Goal: Obtain resource: Download file/media

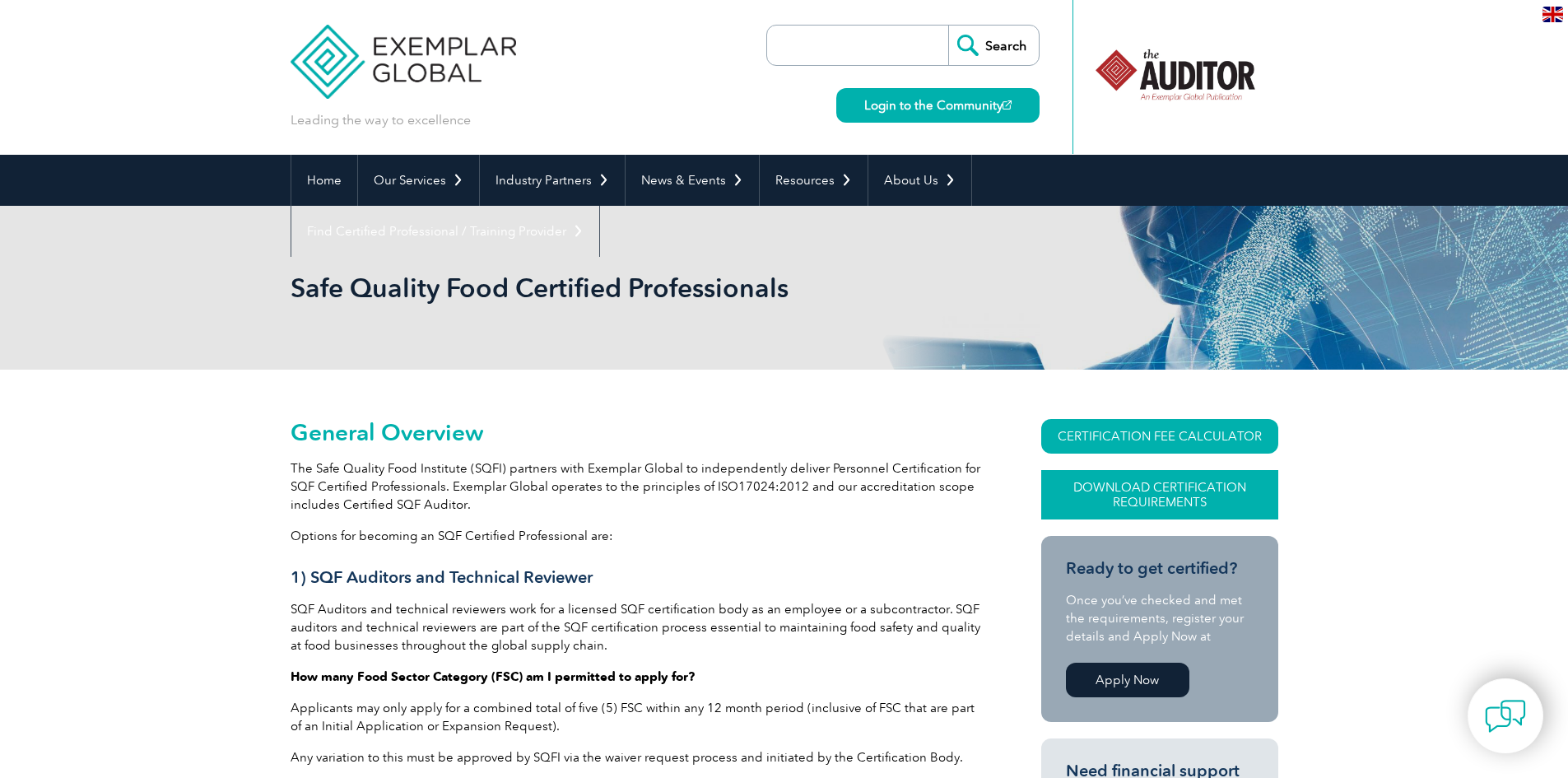
click at [1139, 506] on link "Download Certification Requirements" at bounding box center [1160, 495] width 237 height 49
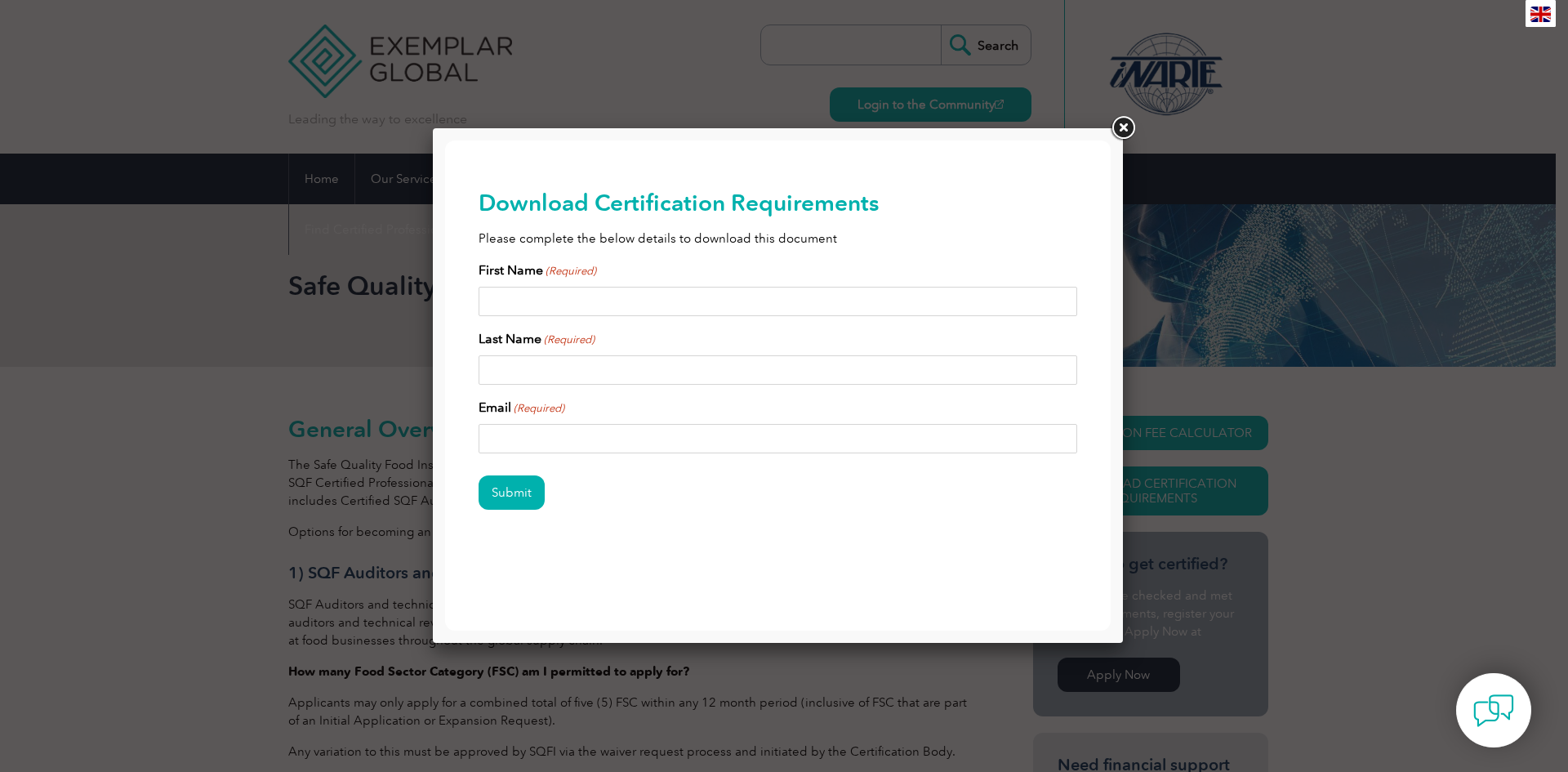
click at [559, 309] on input "First Name (Required)" at bounding box center [778, 301] width 600 height 29
type input "Susil"
click at [550, 360] on input "Last Name (Required)" at bounding box center [778, 369] width 600 height 29
type input "Fernando"
click at [527, 440] on input "Email (Required)" at bounding box center [778, 439] width 600 height 29
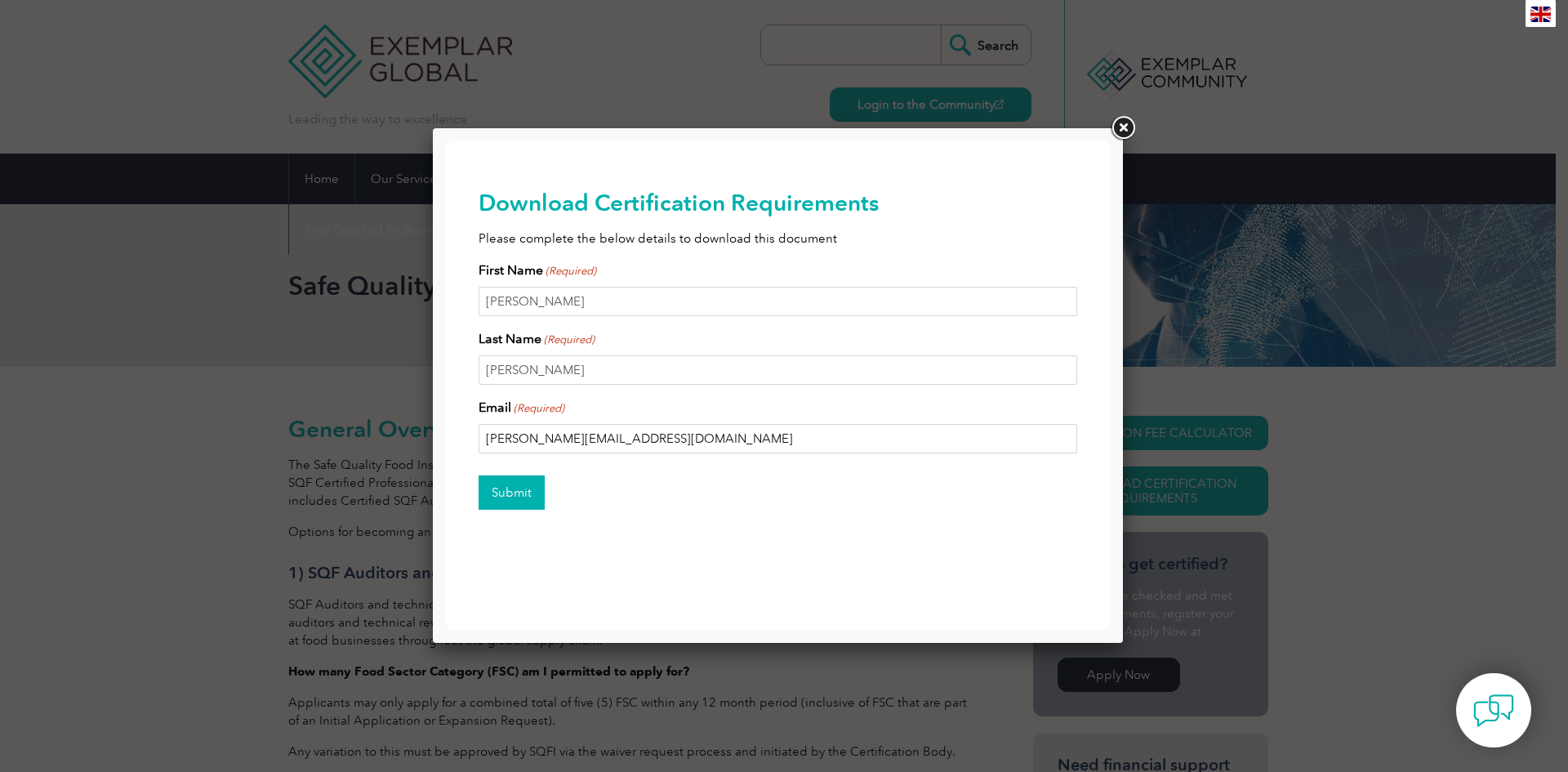
type input "susil.ffernando@gmail.com"
click at [505, 489] on input "Submit" at bounding box center [511, 492] width 66 height 34
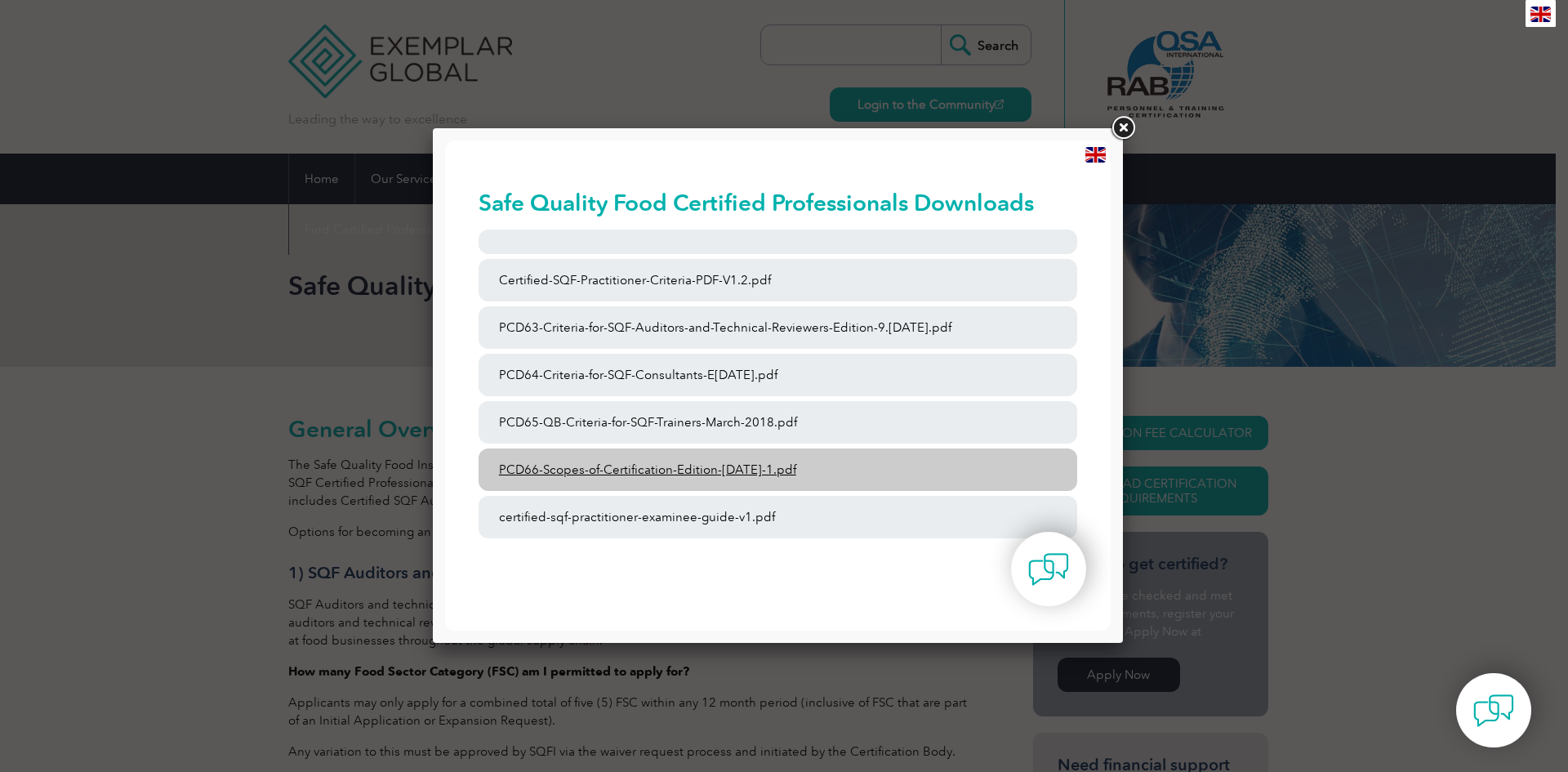
click at [637, 474] on link "PCD66-Scopes-of-Certification-Edition-6-September-2023-1.pdf" at bounding box center [778, 470] width 600 height 43
click at [680, 468] on link "PCD66-Scopes-of-Certification-Edition-6-September-2023-1.pdf" at bounding box center [778, 470] width 600 height 43
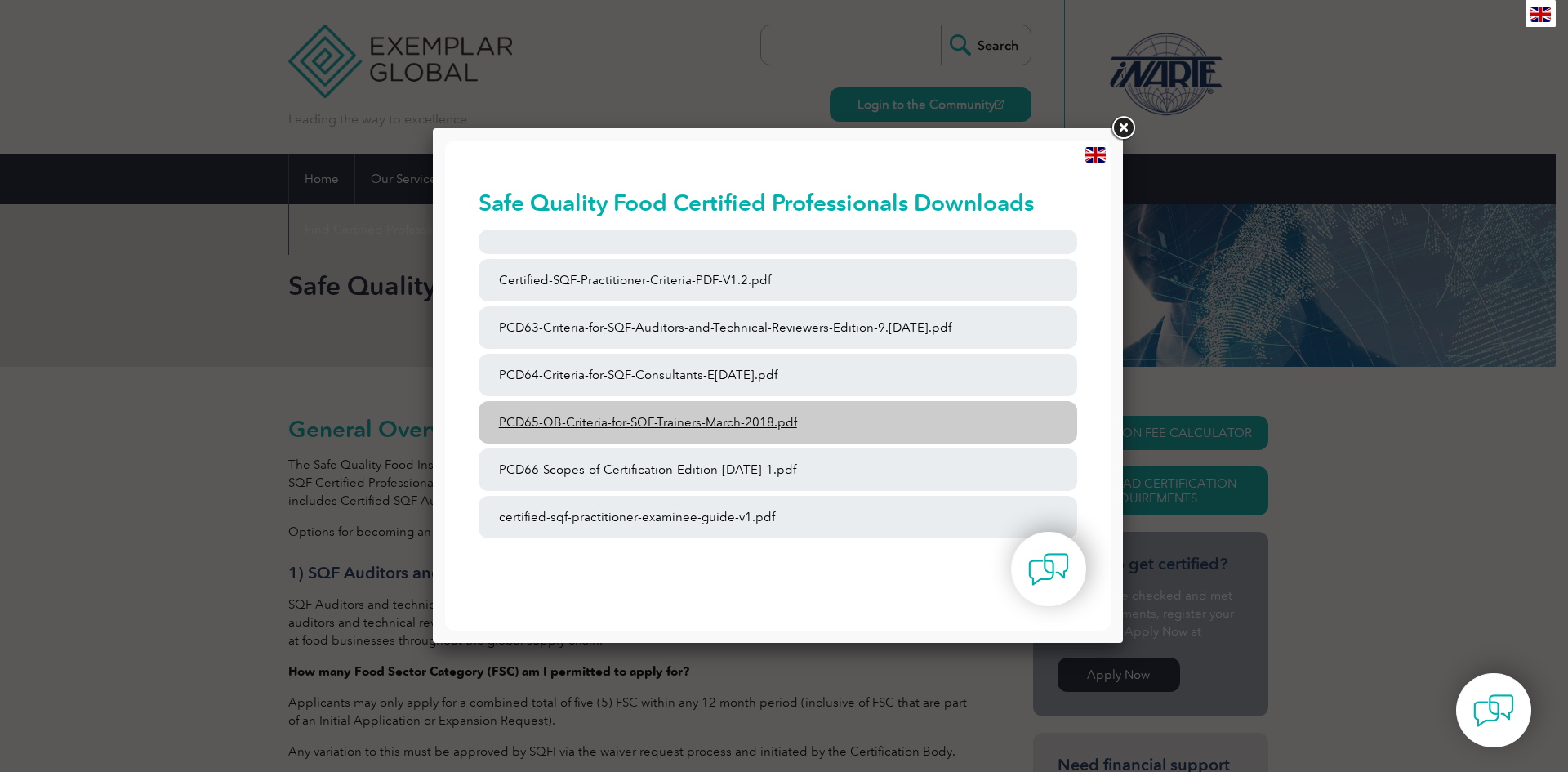
click at [724, 424] on link "PCD65-QB-Criteria-for-SQF-Trainers-March-2018.pdf" at bounding box center [778, 422] width 600 height 43
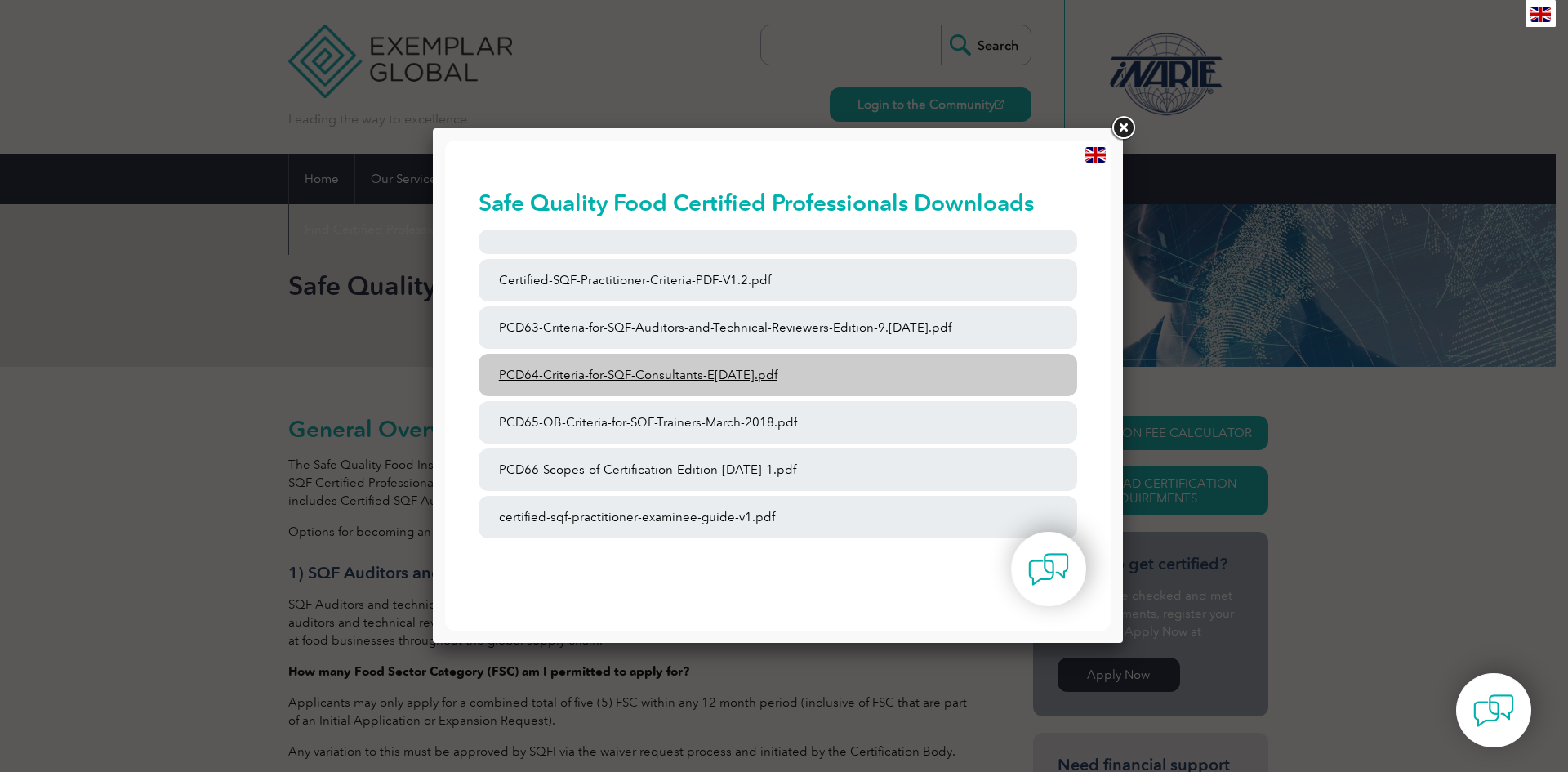
click at [641, 372] on link "PCD64-Criteria-for-SQF-Consultants-E9-May-2022.pdf" at bounding box center [778, 375] width 600 height 43
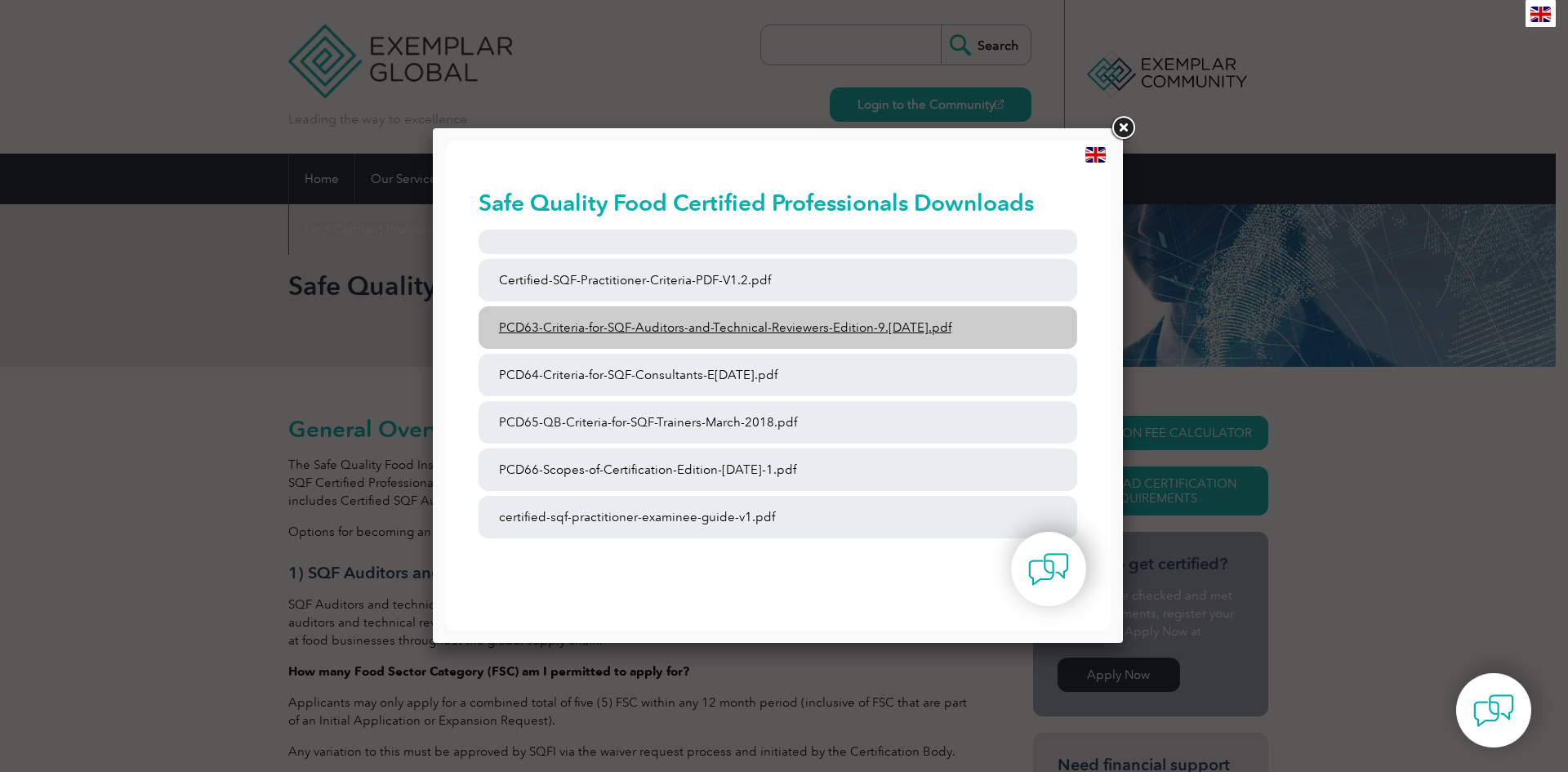
click at [717, 321] on link "PCD63-Criteria-for-SQF-Auditors-and-Technical-Reviewers-Edition-9.4-March-2023.…" at bounding box center [778, 328] width 600 height 43
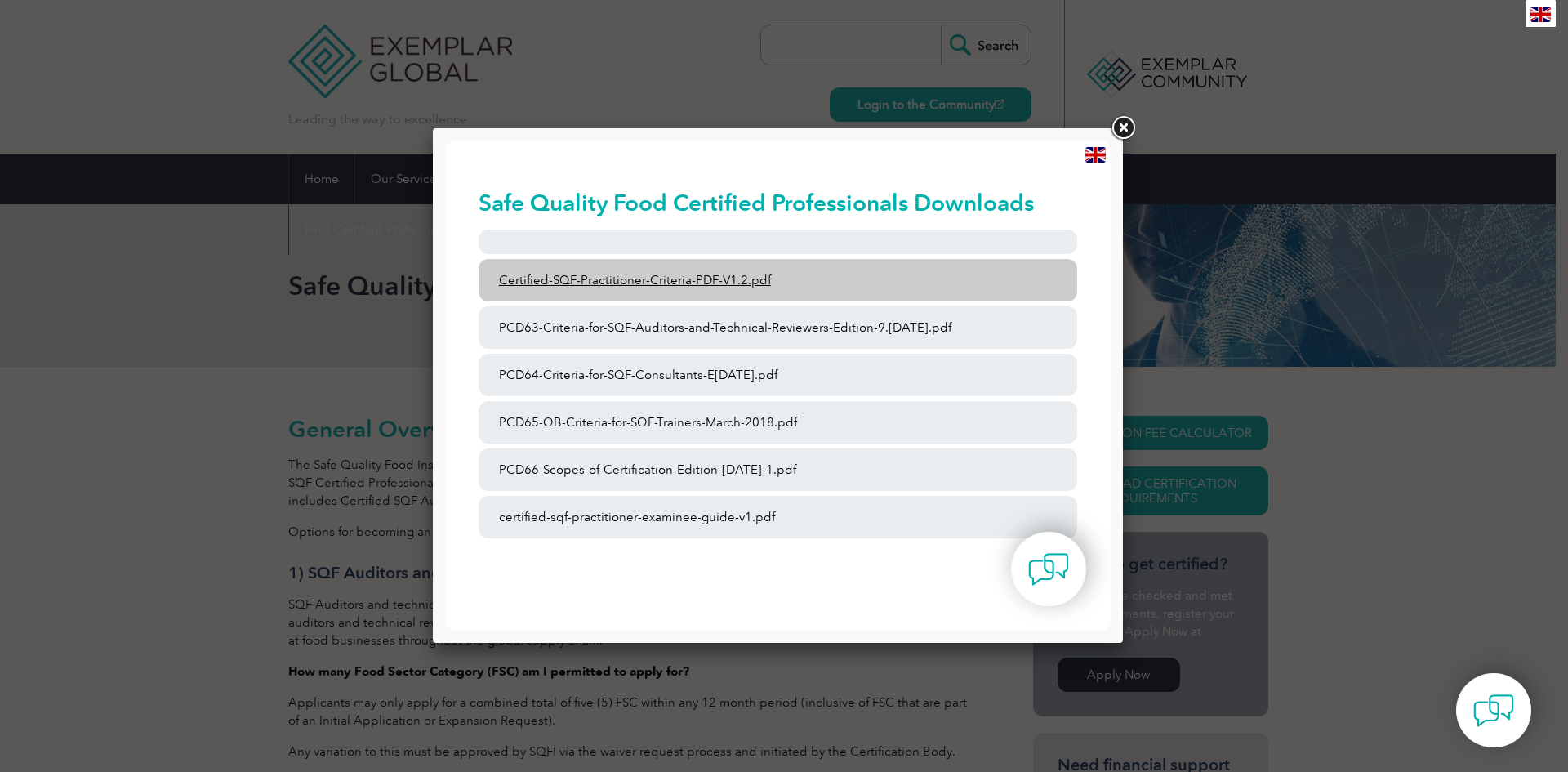
click at [619, 275] on link "Certified-SQF-Practitioner-Criteria-PDF-V1.2.pdf" at bounding box center [778, 280] width 600 height 43
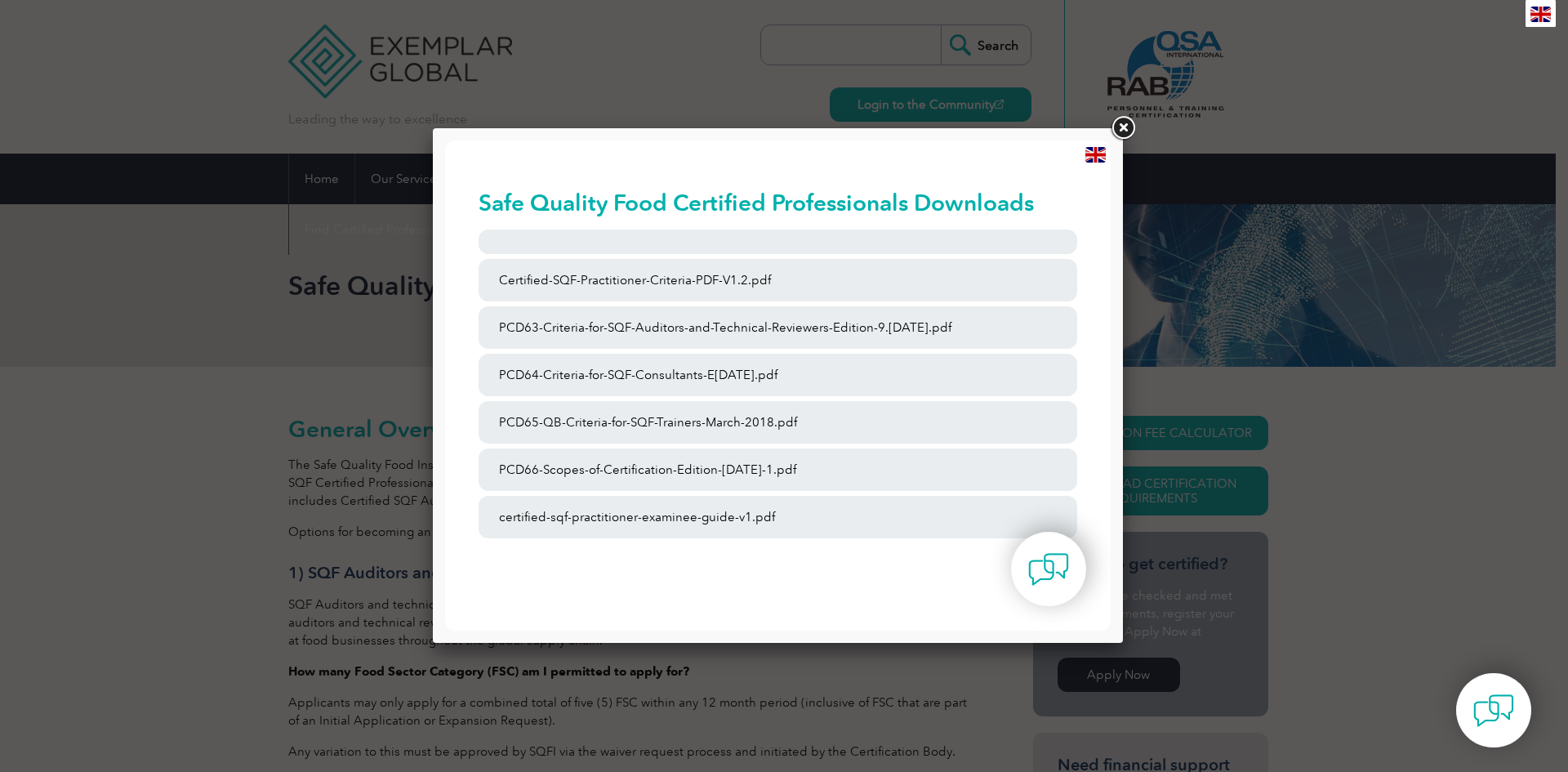
click at [1115, 130] on link at bounding box center [1123, 128] width 29 height 29
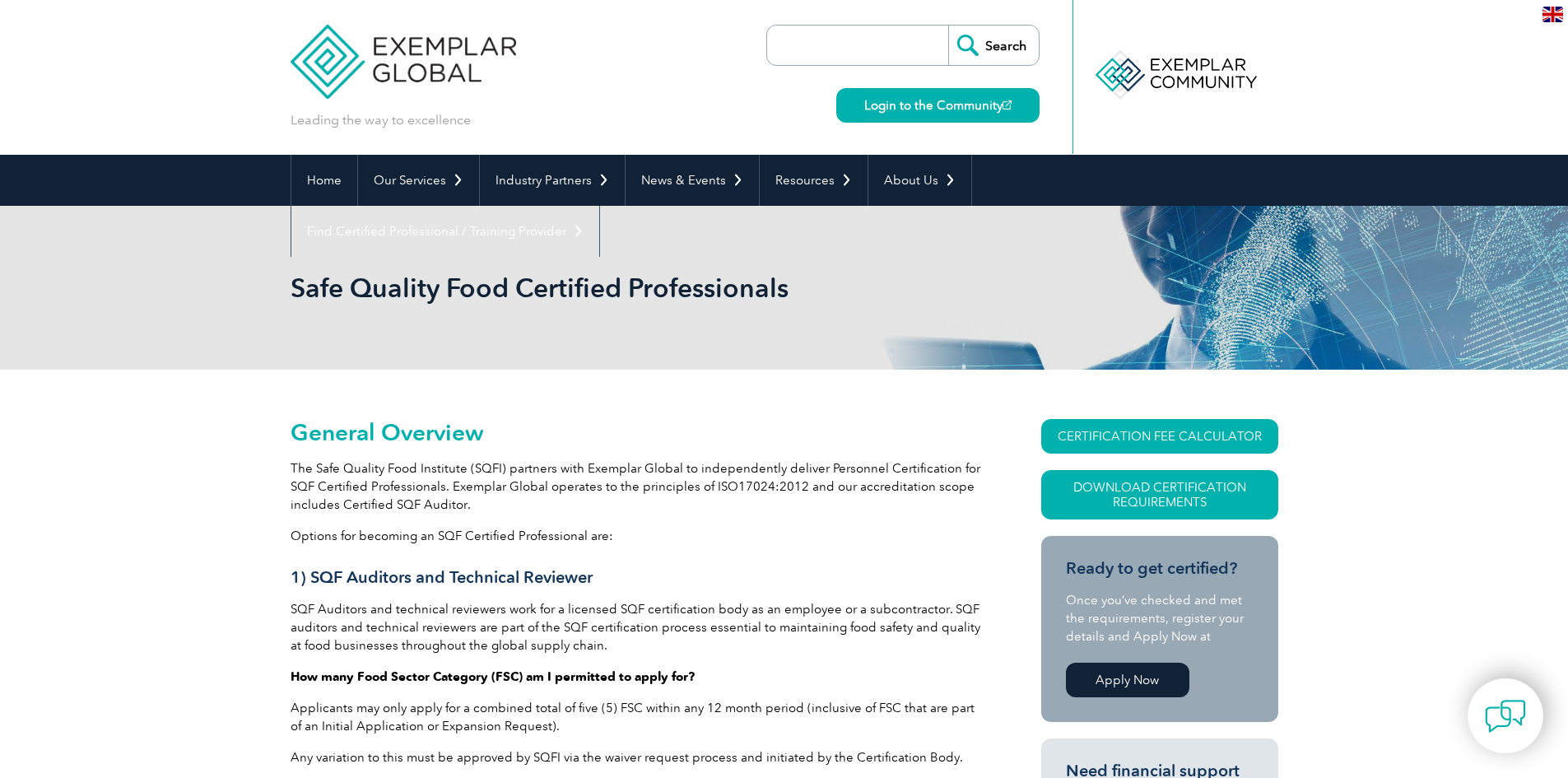
click at [847, 43] on input "search" at bounding box center [861, 45] width 172 height 39
type input "audit log form"
click at [949, 25] on input "Search" at bounding box center [994, 45] width 90 height 39
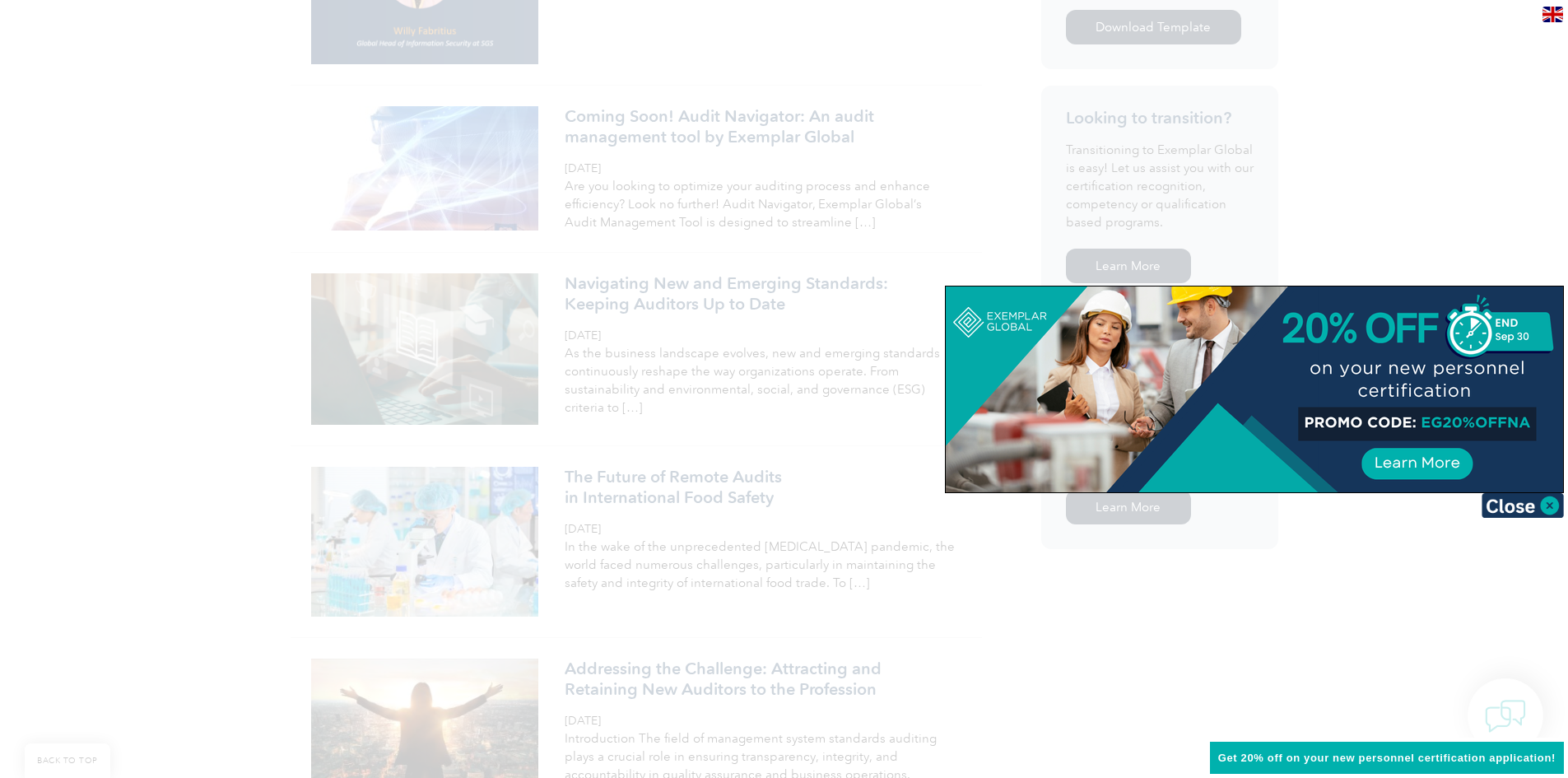
scroll to position [951, 0]
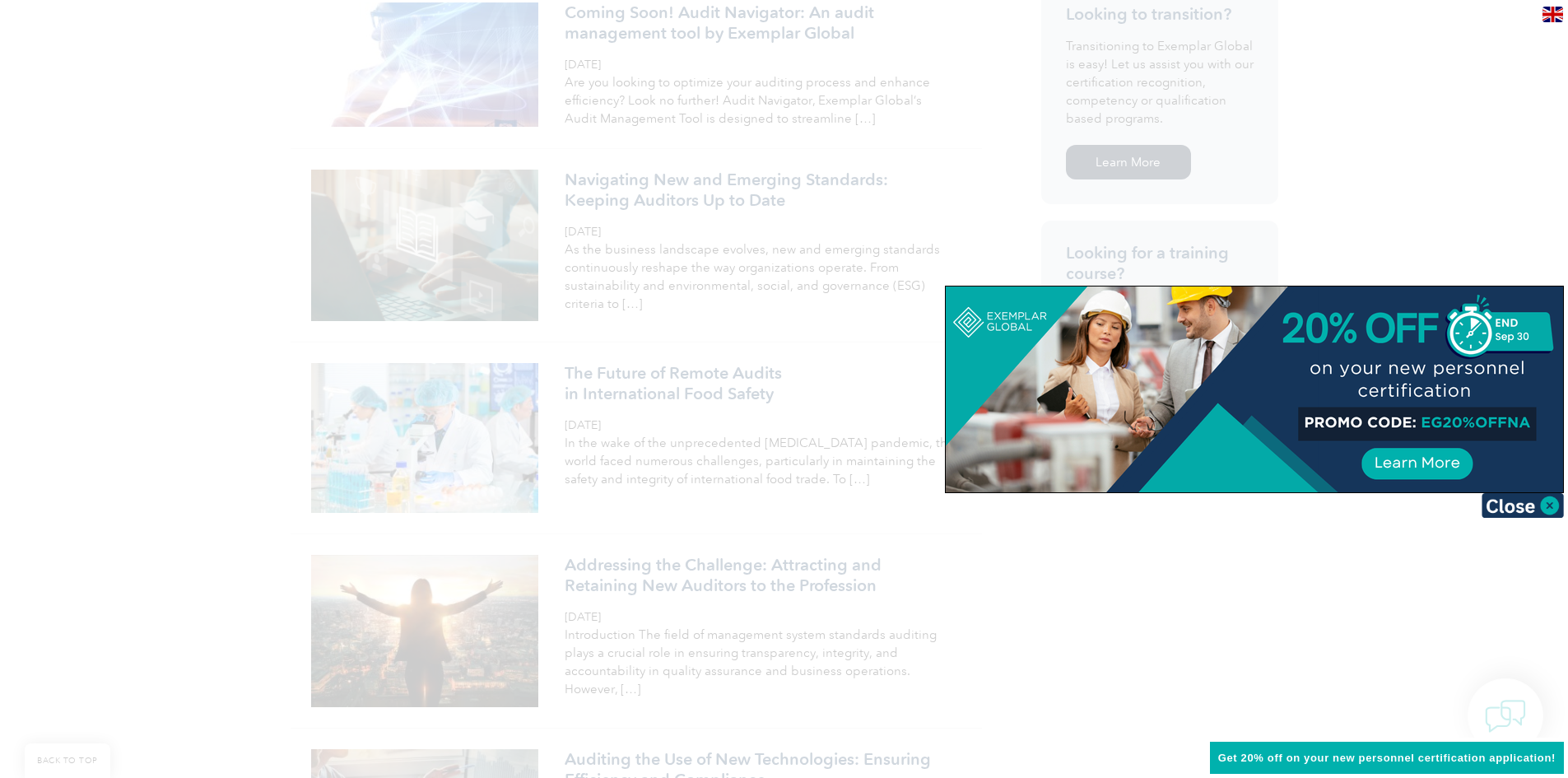
click at [1067, 227] on div at bounding box center [784, 389] width 1568 height 778
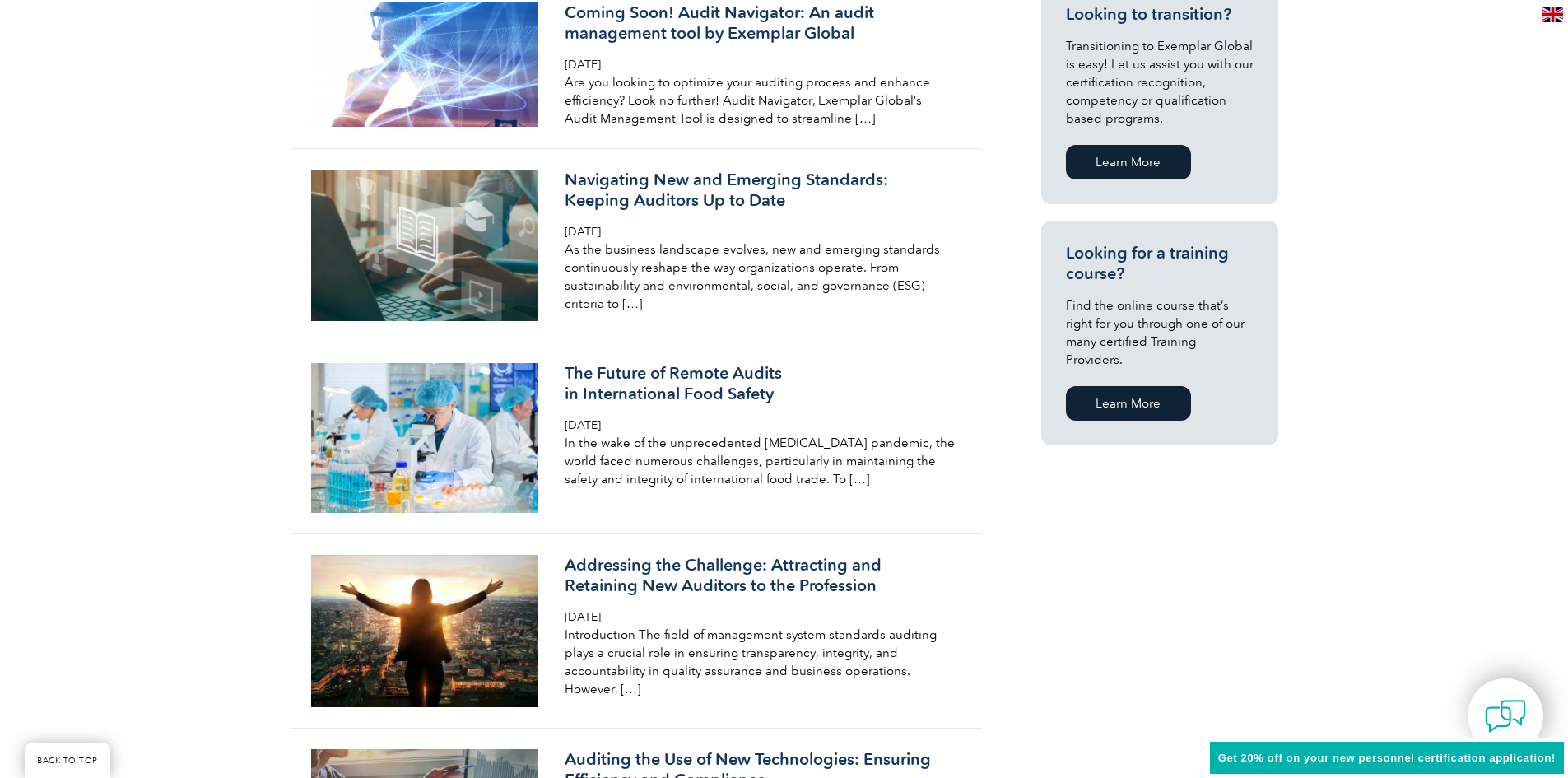
drag, startPoint x: 1563, startPoint y: 96, endPoint x: 1567, endPoint y: 167, distance: 71.1
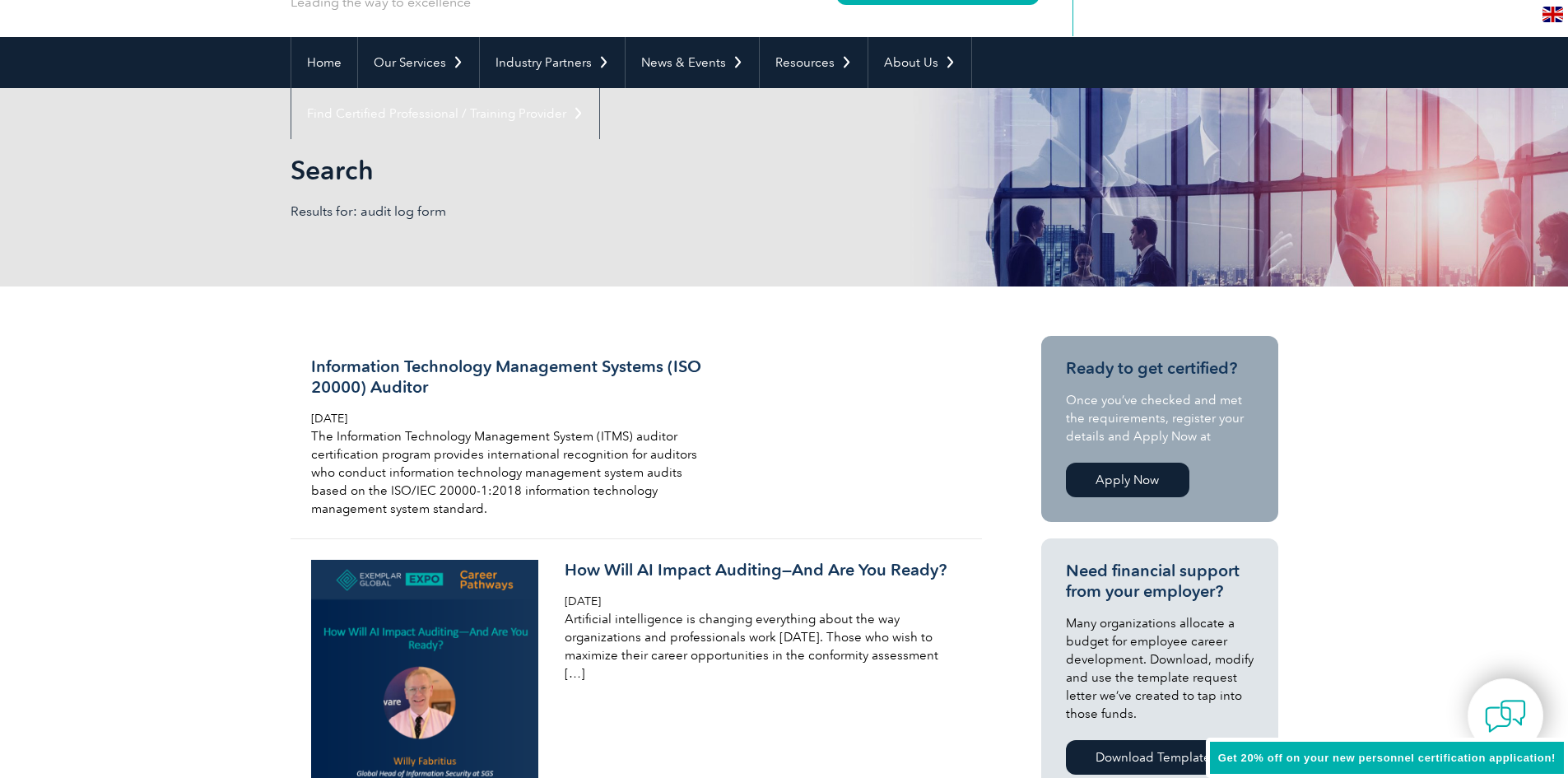
scroll to position [0, 0]
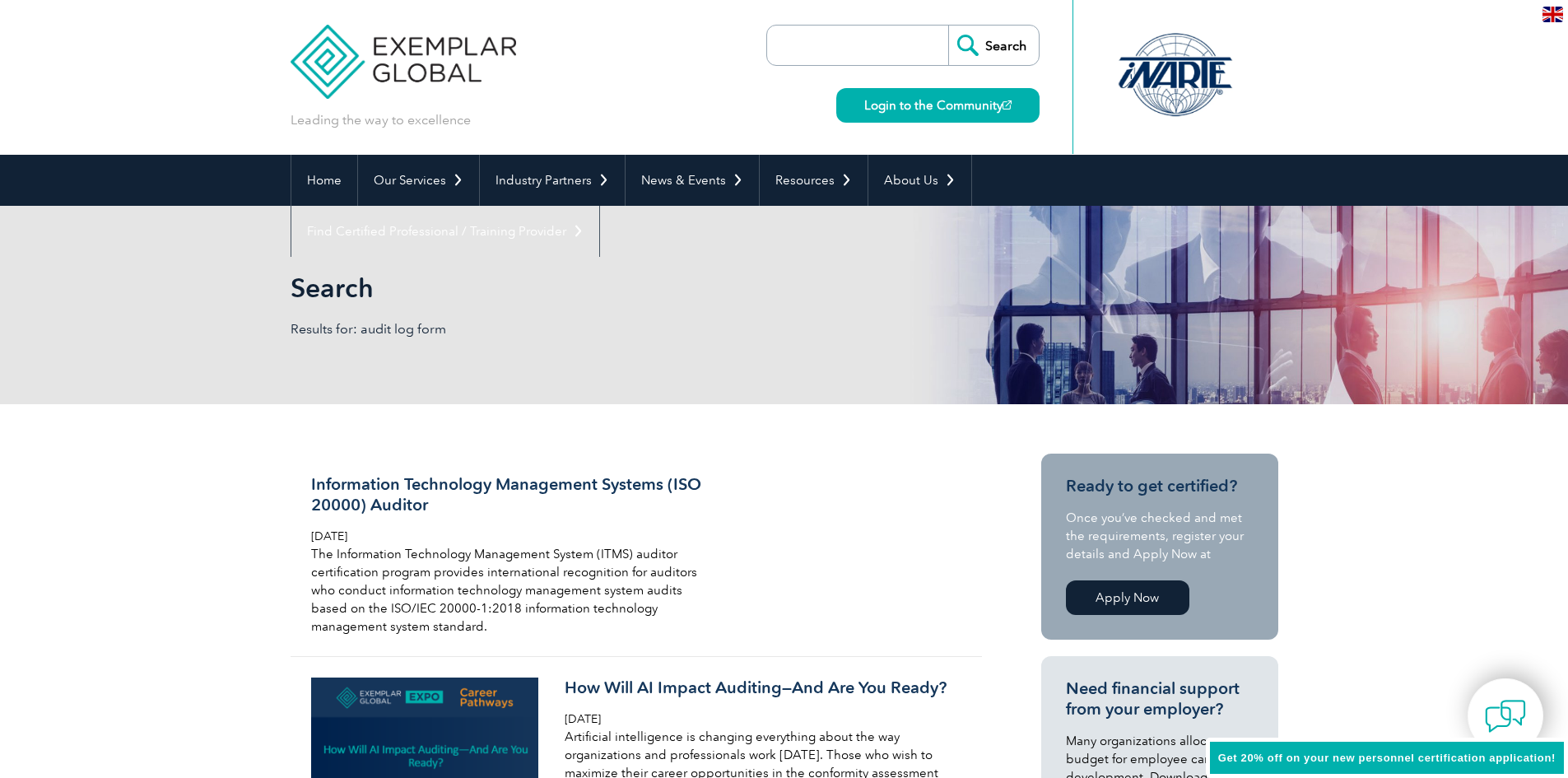
click at [817, 50] on input "search" at bounding box center [861, 45] width 172 height 39
type input "forms"
click at [949, 25] on input "Search" at bounding box center [994, 45] width 90 height 39
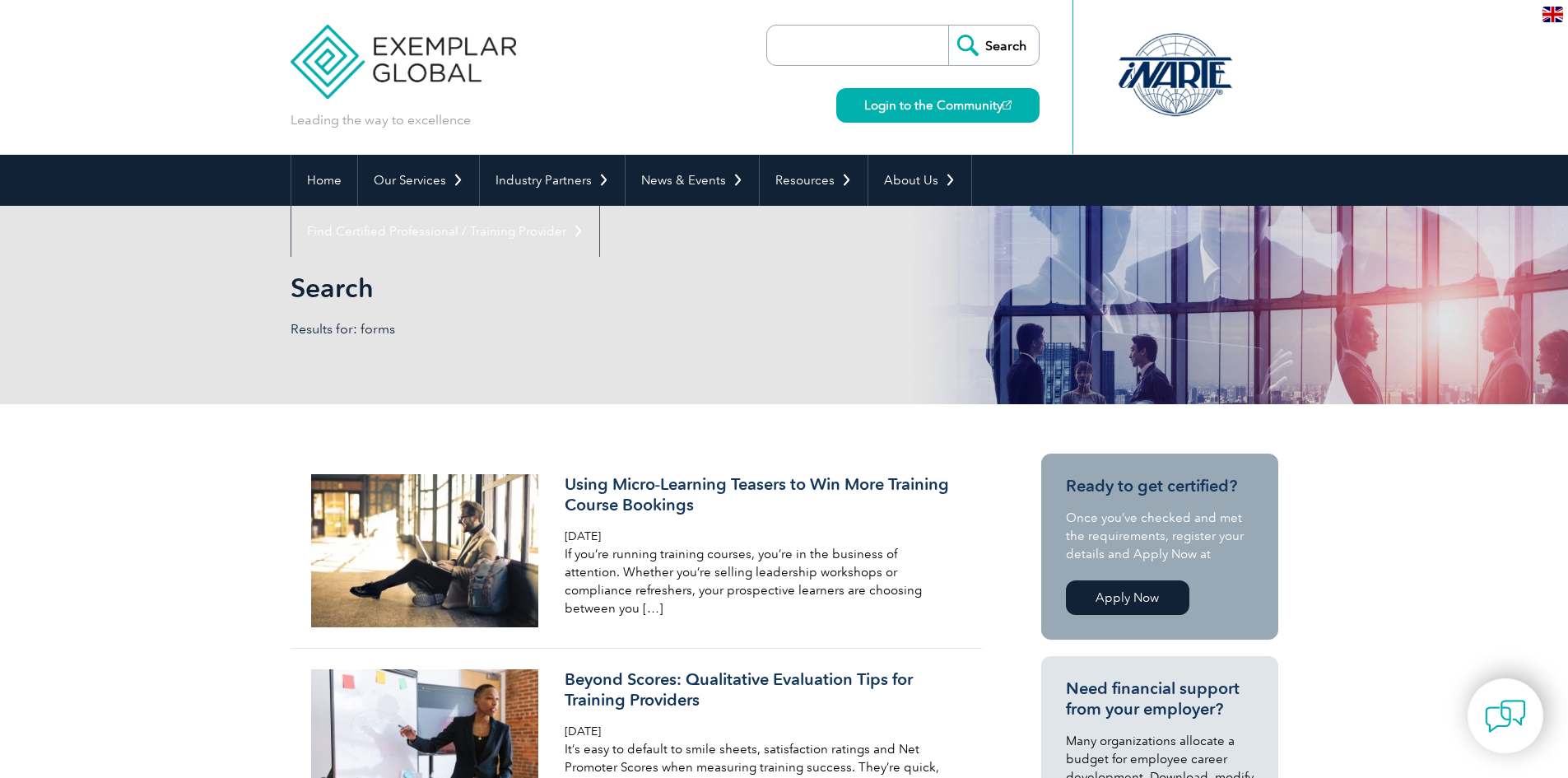
click at [1078, 777] on p "Many organizations allocate a budget for employee career development. Download,…" at bounding box center [1160, 786] width 188 height 109
